Goal: Task Accomplishment & Management: Manage account settings

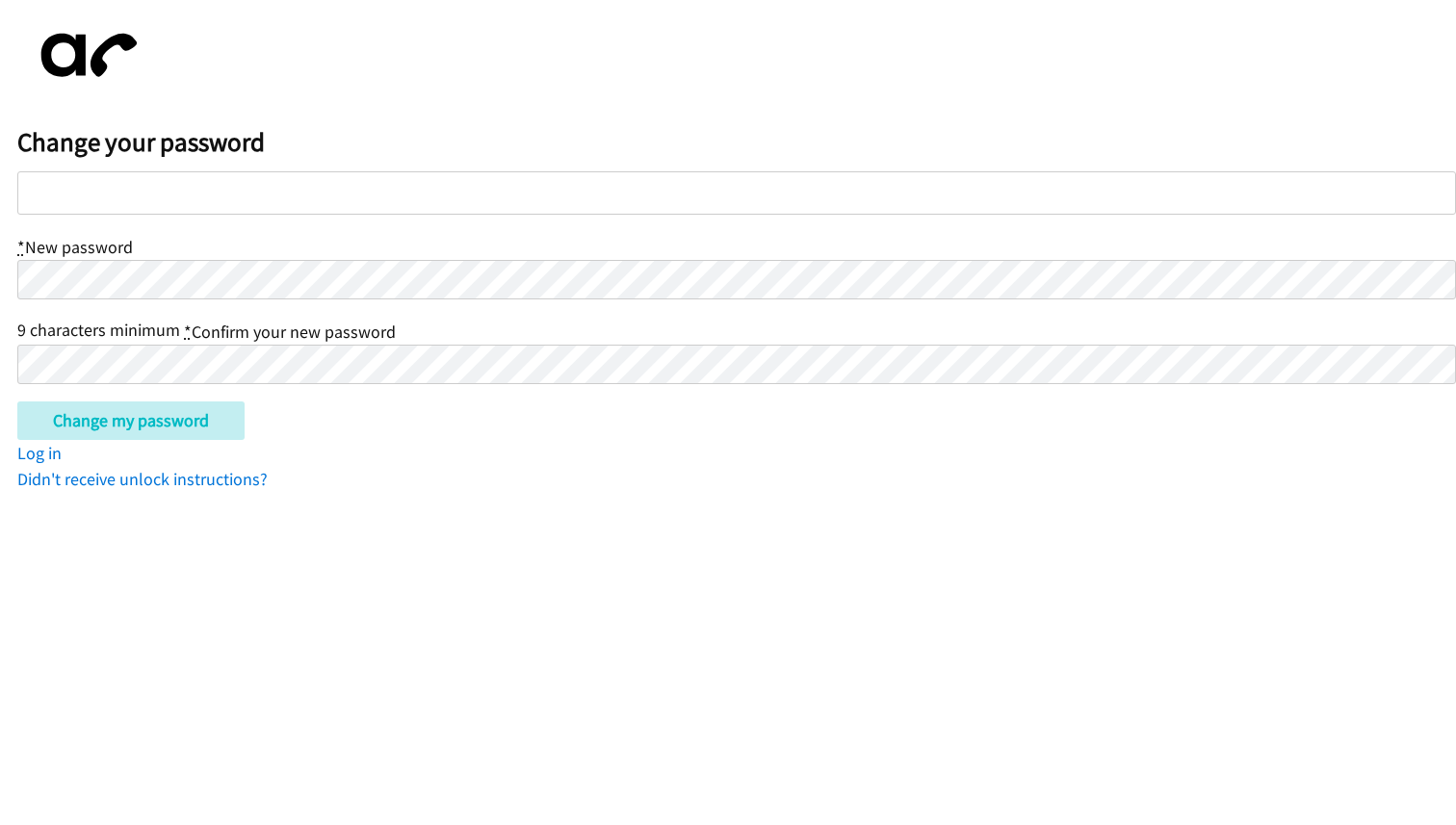
click at [263, 193] on div at bounding box center [735, 193] width 1438 height 44
click at [107, 417] on input "Change my password" at bounding box center [130, 420] width 228 height 39
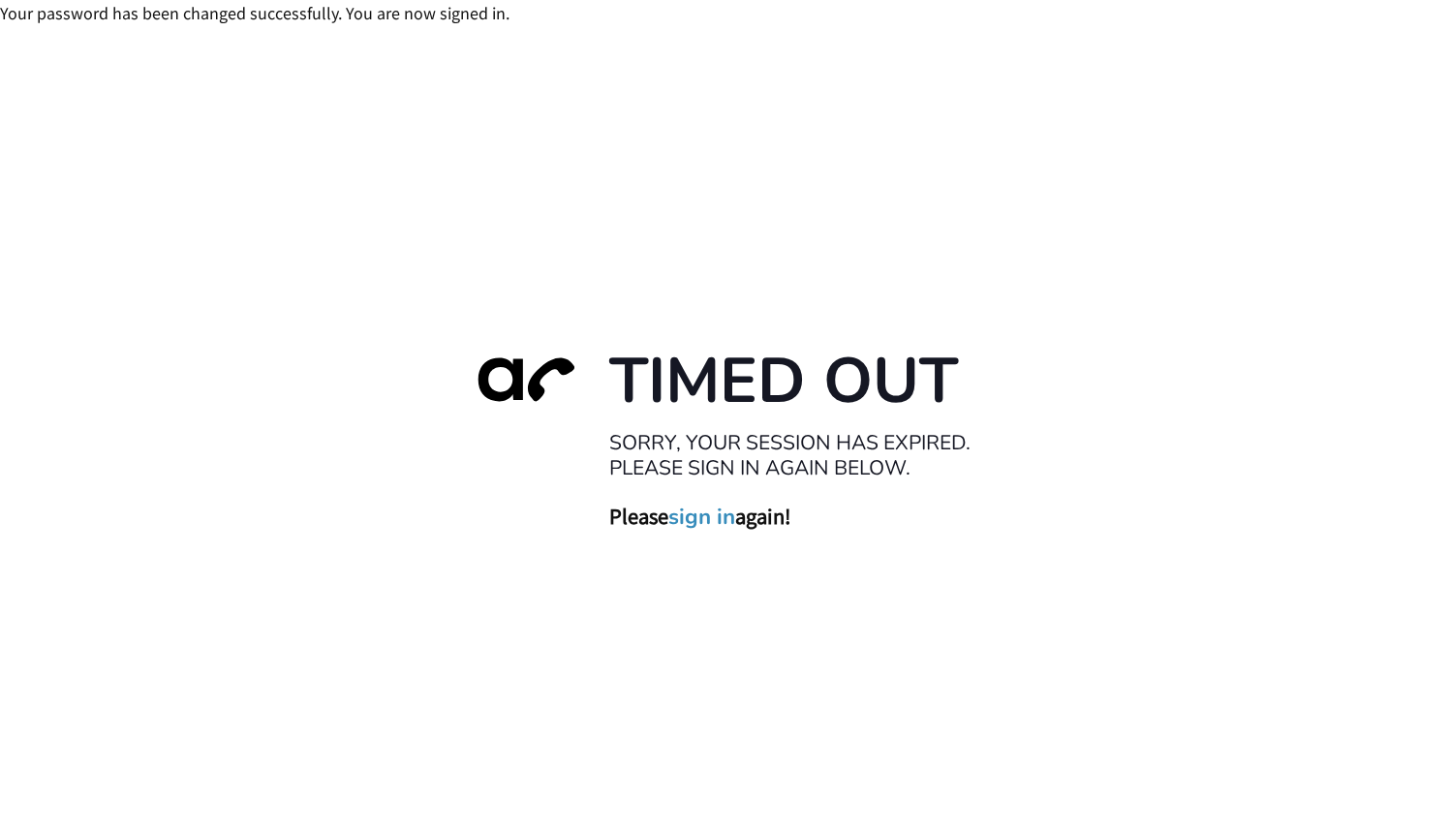
click at [701, 516] on link "sign in" at bounding box center [701, 516] width 67 height 27
click at [700, 516] on link "sign in" at bounding box center [701, 516] width 67 height 27
